Goal: Task Accomplishment & Management: Manage account settings

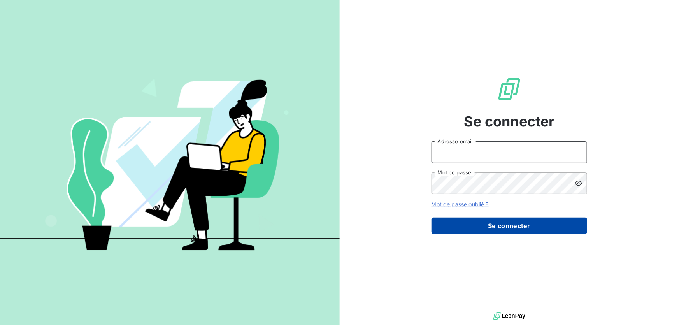
type input "[EMAIL_ADDRESS][DOMAIN_NAME]"
click at [479, 222] on button "Se connecter" at bounding box center [509, 225] width 156 height 16
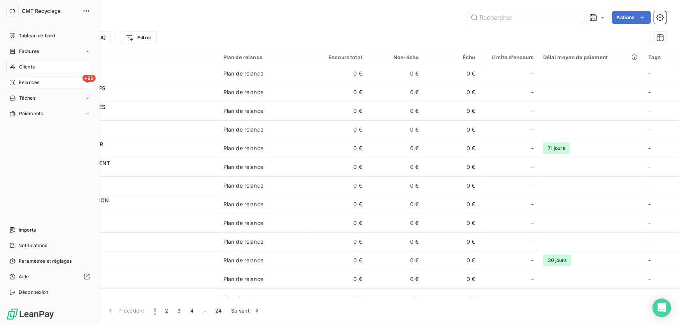
click at [17, 80] on div "Relances" at bounding box center [24, 82] width 30 height 7
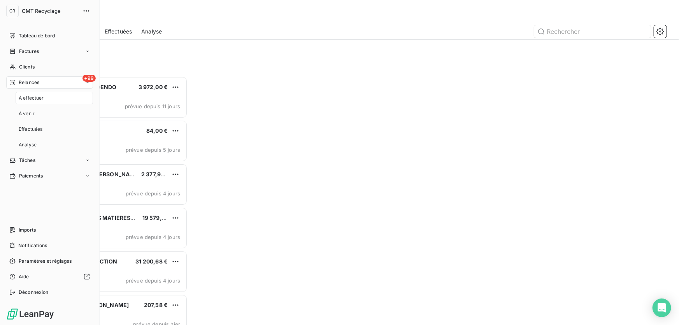
scroll to position [244, 145]
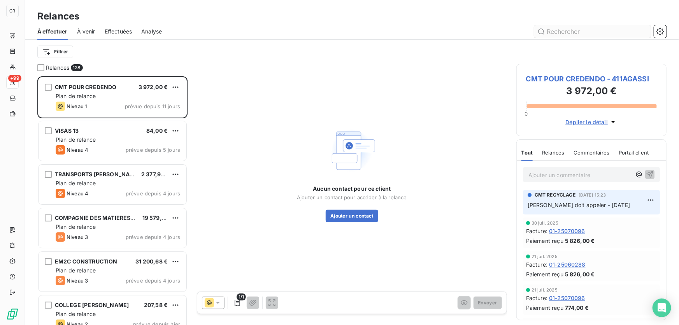
click at [570, 25] on input "text" at bounding box center [592, 31] width 117 height 12
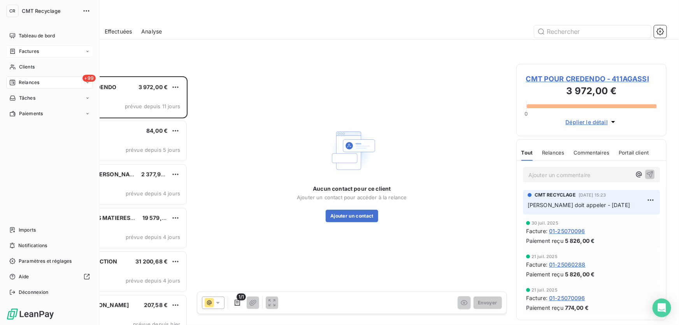
click at [16, 51] on icon at bounding box center [12, 51] width 7 height 6
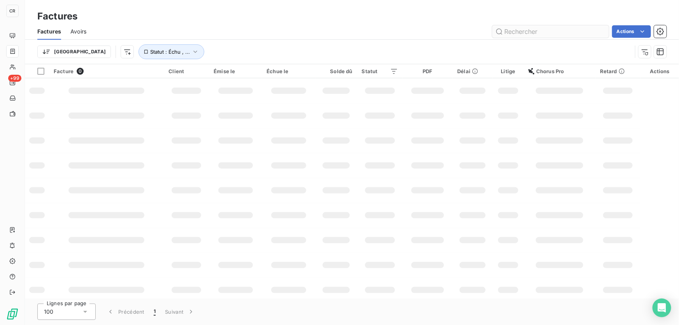
click at [527, 35] on input "text" at bounding box center [550, 31] width 117 height 12
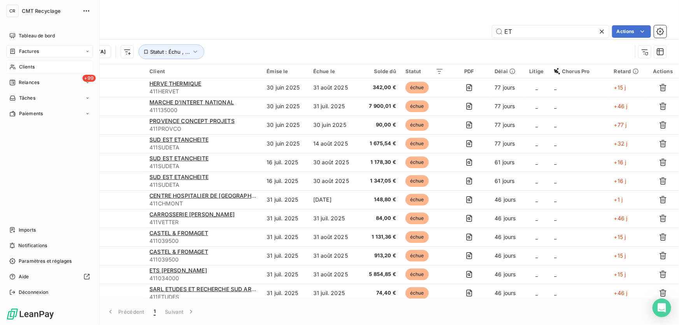
type input "ET"
click at [14, 65] on icon at bounding box center [12, 67] width 7 height 6
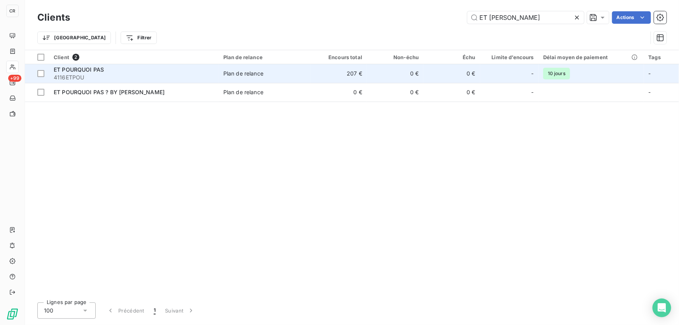
type input "ET [PERSON_NAME]"
click at [140, 77] on span "4116ETPOU" at bounding box center [134, 78] width 160 height 8
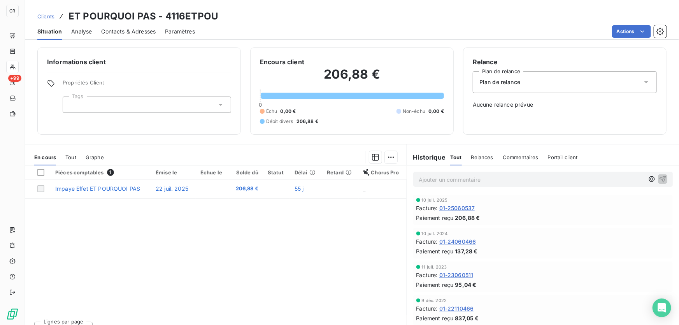
click at [438, 177] on p "Ajouter un commentaire ﻿" at bounding box center [531, 180] width 225 height 10
click at [659, 177] on icon "button" at bounding box center [662, 178] width 7 height 7
